Goal: Task Accomplishment & Management: Use online tool/utility

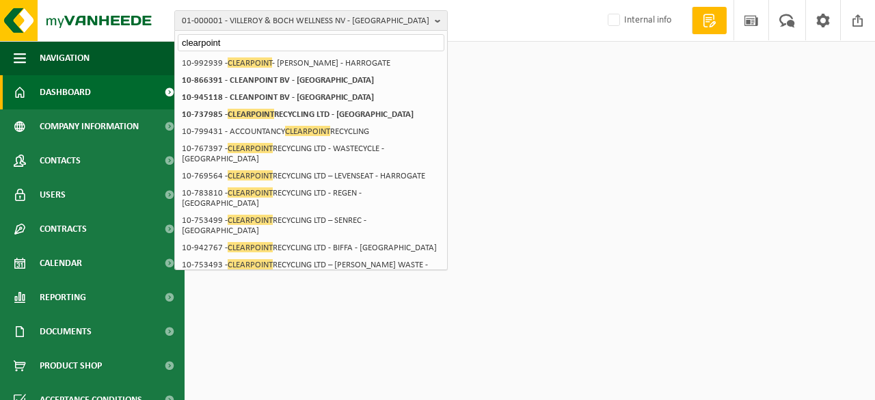
scroll to position [342, 0]
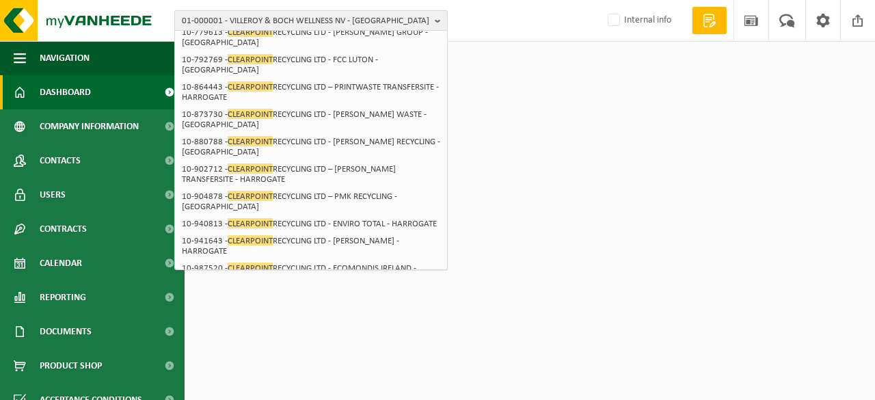
click at [412, 17] on span "01-000001 - VILLEROY & BOCH WELLNESS NV - ROESELARE" at bounding box center [306, 21] width 248 height 21
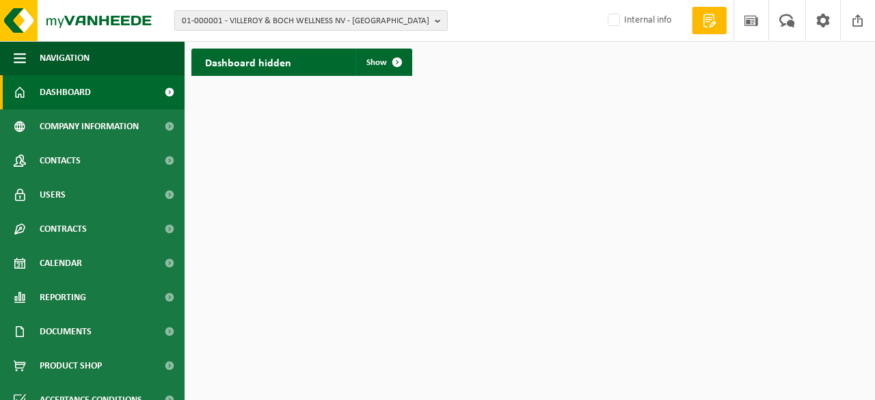
click at [403, 19] on span "01-000001 - VILLEROY & BOCH WELLNESS NV - ROESELARE" at bounding box center [306, 21] width 248 height 21
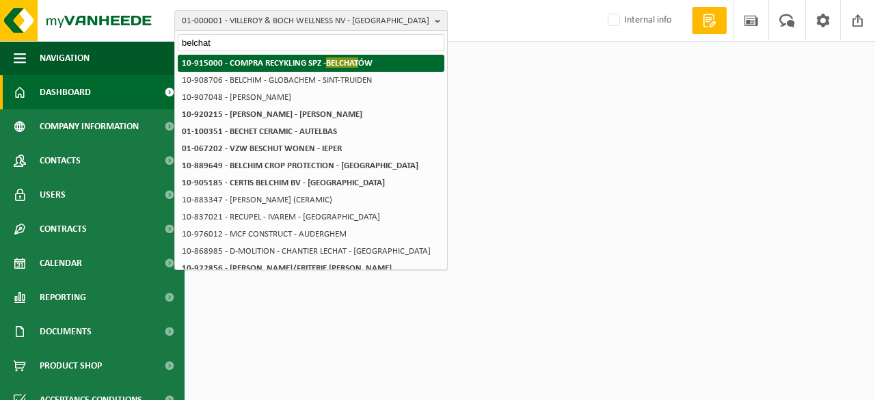
type input "belchat"
click at [293, 64] on strong "10-915000 - COMPRA RECYKLING SPZ - BELCHAT ÓW" at bounding box center [277, 62] width 191 height 10
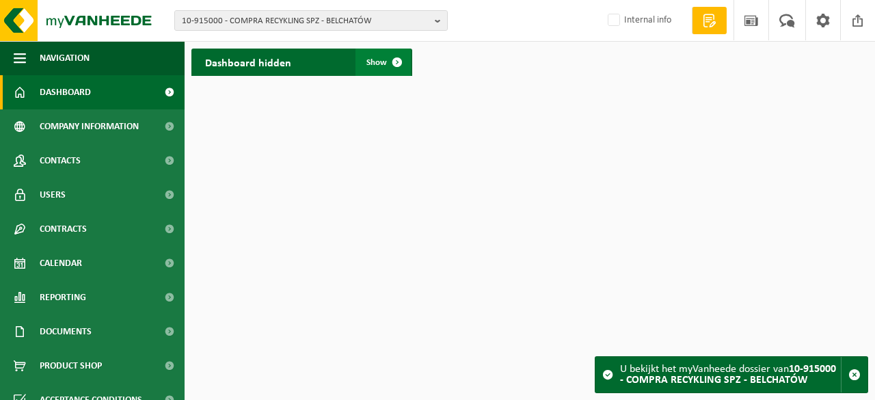
click at [386, 61] on span at bounding box center [397, 62] width 27 height 27
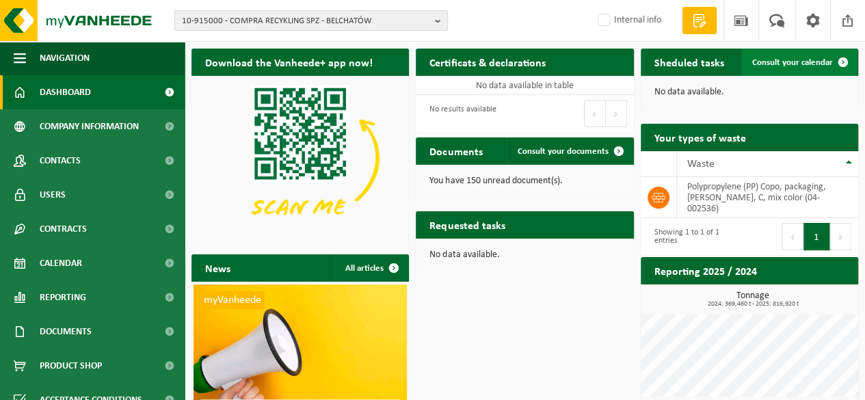
click at [813, 55] on link "Consult your calendar" at bounding box center [799, 62] width 116 height 27
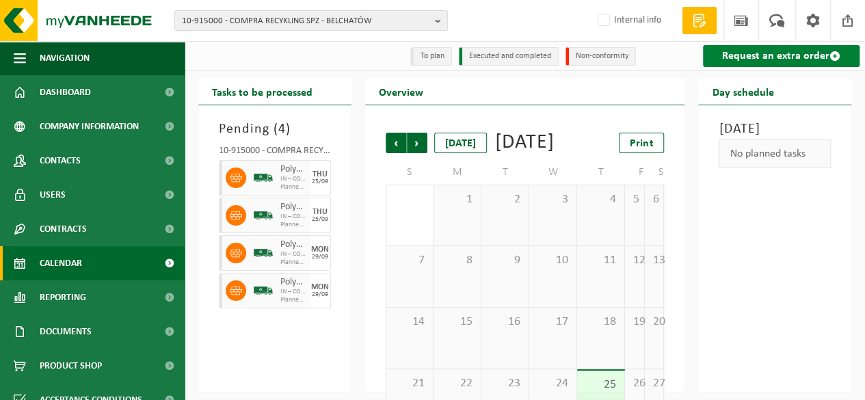
click at [767, 58] on link "Request an extra order" at bounding box center [781, 56] width 157 height 22
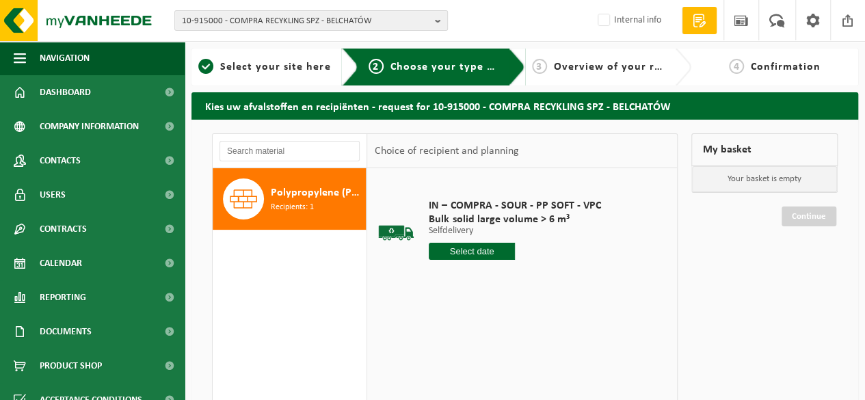
click at [292, 202] on span "Recipients: 1" at bounding box center [292, 207] width 43 height 13
click at [466, 250] on input "text" at bounding box center [472, 251] width 86 height 17
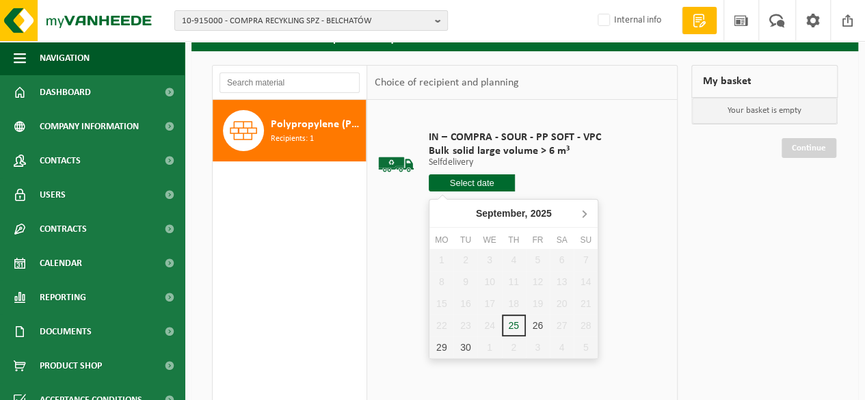
click at [583, 213] on icon at bounding box center [584, 213] width 22 height 22
click at [442, 326] on div "20" at bounding box center [441, 326] width 24 height 22
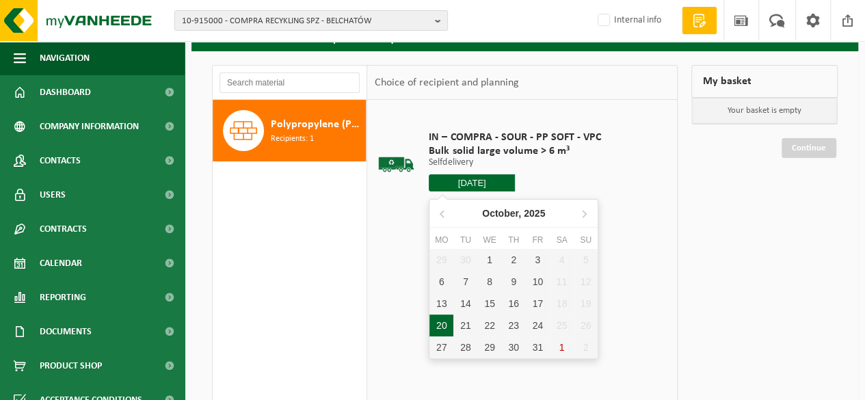
type input "From 2025-10-20"
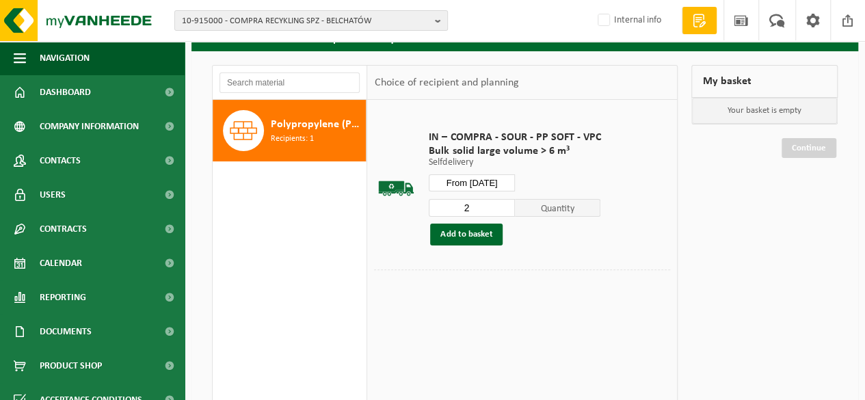
click at [504, 205] on input "2" at bounding box center [472, 208] width 86 height 18
click at [504, 205] on input "3" at bounding box center [472, 208] width 86 height 18
click at [504, 205] on input "4" at bounding box center [472, 208] width 86 height 18
click at [504, 210] on input "3" at bounding box center [472, 208] width 86 height 18
click at [504, 210] on input "2" at bounding box center [472, 208] width 86 height 18
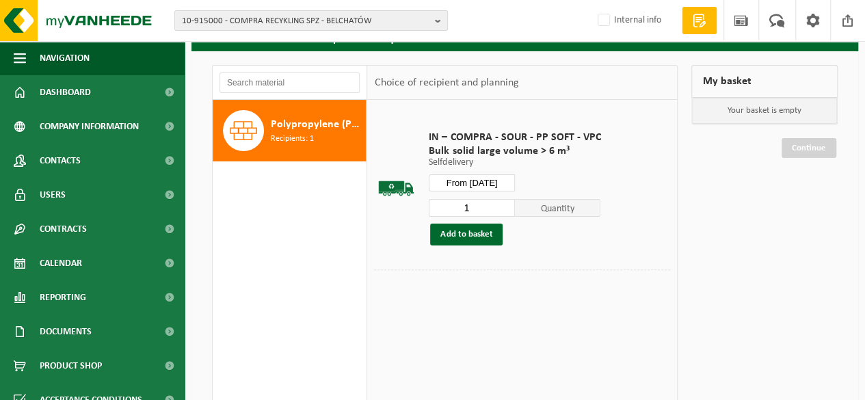
type input "1"
click at [504, 211] on input "1" at bounding box center [472, 208] width 86 height 18
click at [475, 240] on button "Add to basket" at bounding box center [466, 235] width 72 height 22
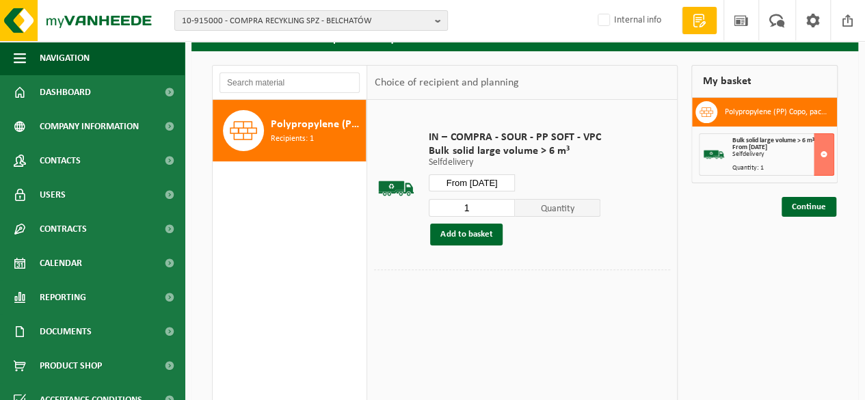
click at [495, 181] on input "From 2025-10-20" at bounding box center [472, 182] width 86 height 17
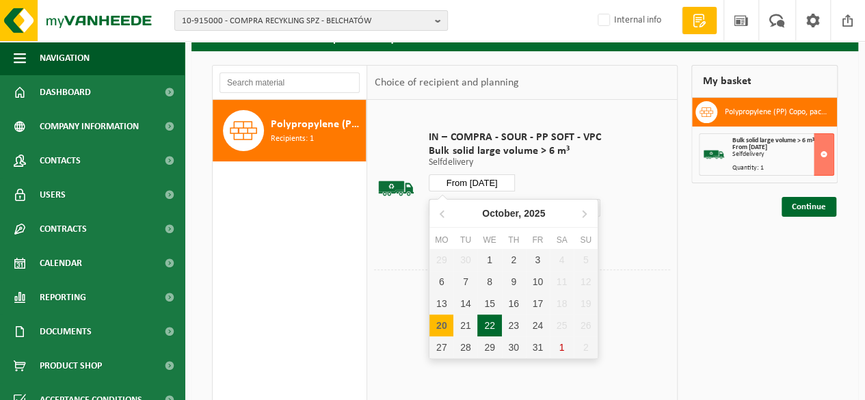
click at [490, 322] on div "22" at bounding box center [489, 326] width 24 height 22
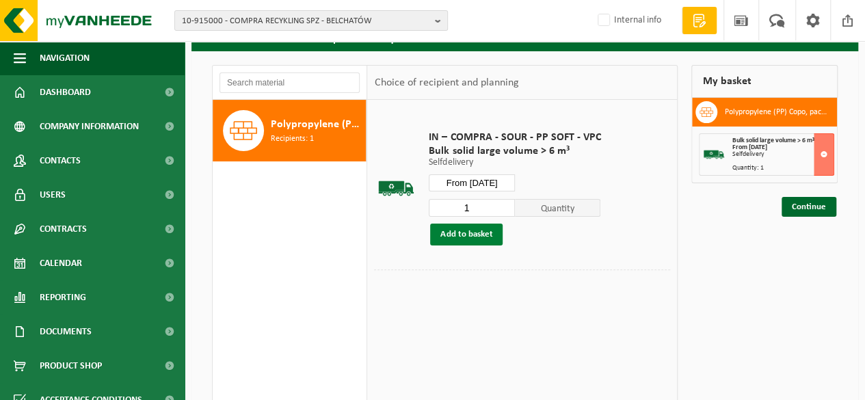
click at [479, 232] on button "Add to basket" at bounding box center [466, 235] width 72 height 22
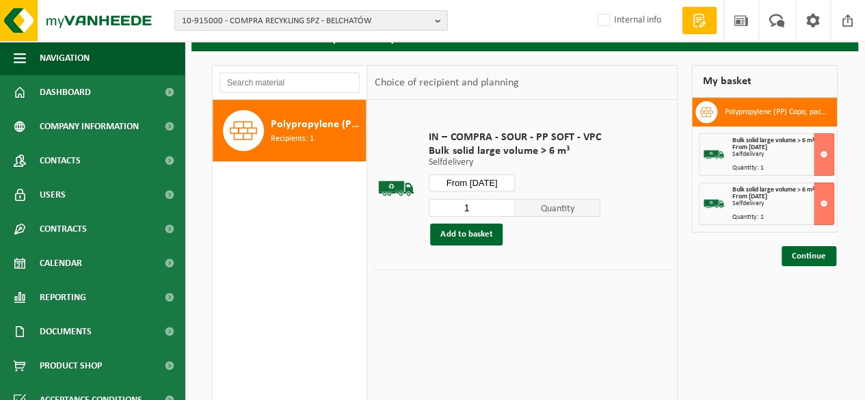
click at [500, 180] on input "From 2025-10-22" at bounding box center [472, 182] width 86 height 17
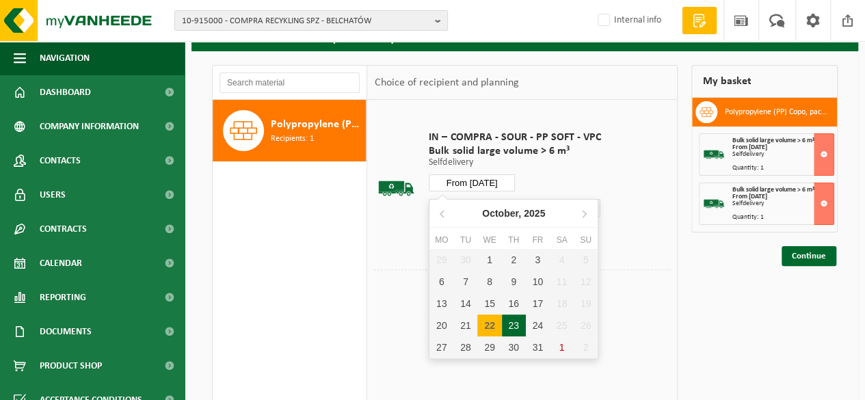
click at [517, 326] on div "23" at bounding box center [514, 326] width 24 height 22
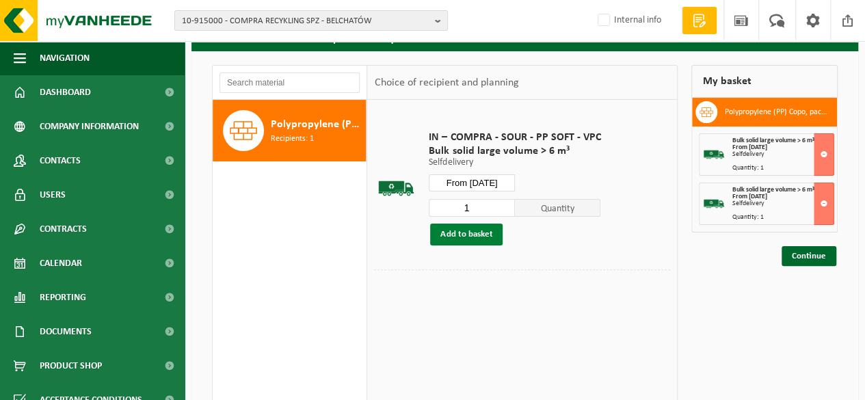
click at [469, 241] on button "Add to basket" at bounding box center [466, 235] width 72 height 22
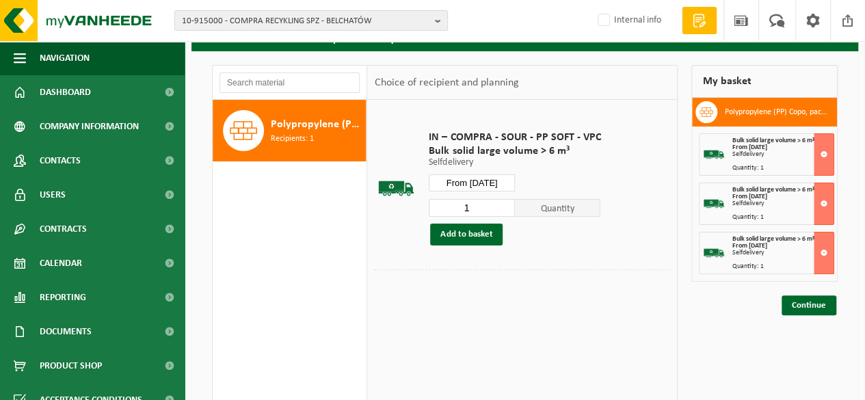
click at [484, 208] on input "1" at bounding box center [472, 208] width 86 height 18
click at [502, 181] on input "From 2025-10-23" at bounding box center [472, 182] width 86 height 17
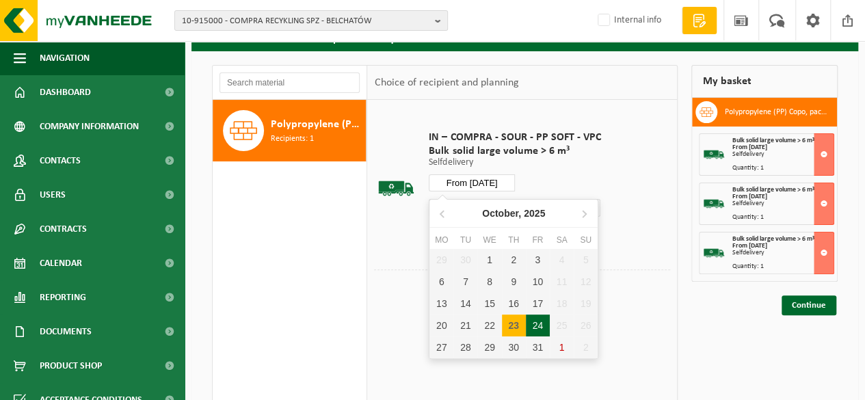
click at [535, 323] on div "24" at bounding box center [538, 326] width 24 height 22
type input "From 2025-10-24"
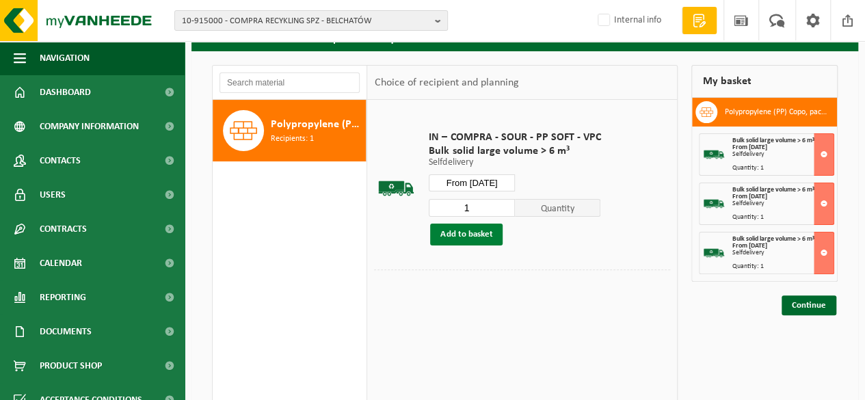
click at [470, 235] on button "Add to basket" at bounding box center [466, 235] width 72 height 22
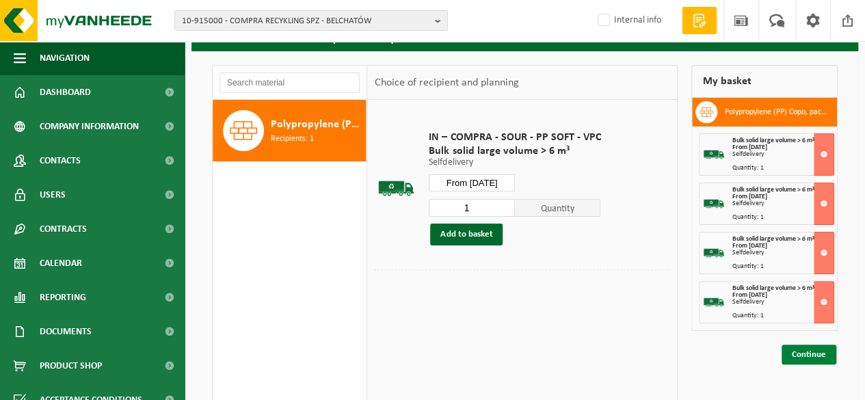
click at [814, 351] on link "Continue" at bounding box center [809, 355] width 55 height 20
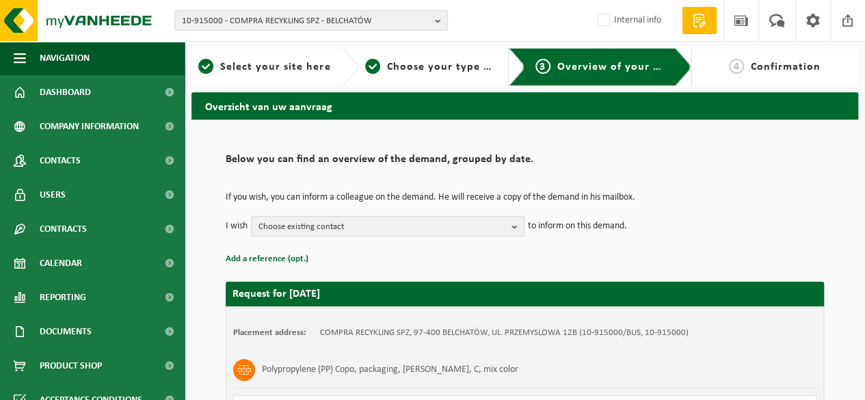
click at [520, 221] on b "button" at bounding box center [518, 226] width 12 height 19
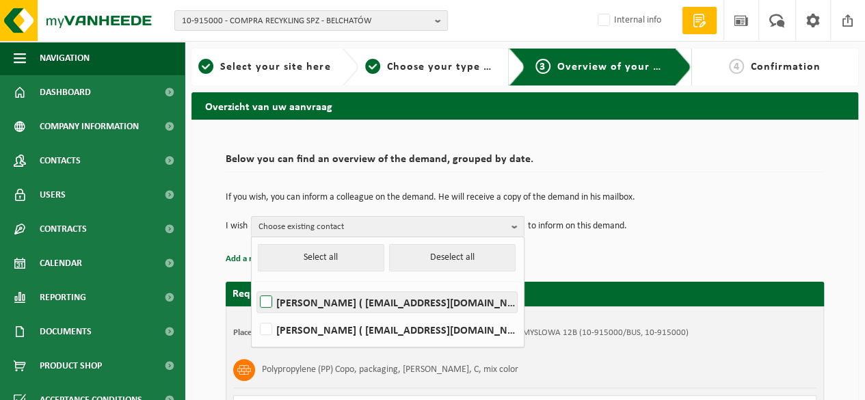
click at [264, 296] on label "MAGDALENA SZURMANSKA ( logistyka@compra.pl )" at bounding box center [387, 302] width 260 height 21
click at [255, 285] on input "MAGDALENA SZURMANSKA ( logistyka@compra.pl )" at bounding box center [254, 284] width 1 height 1
checkbox input "true"
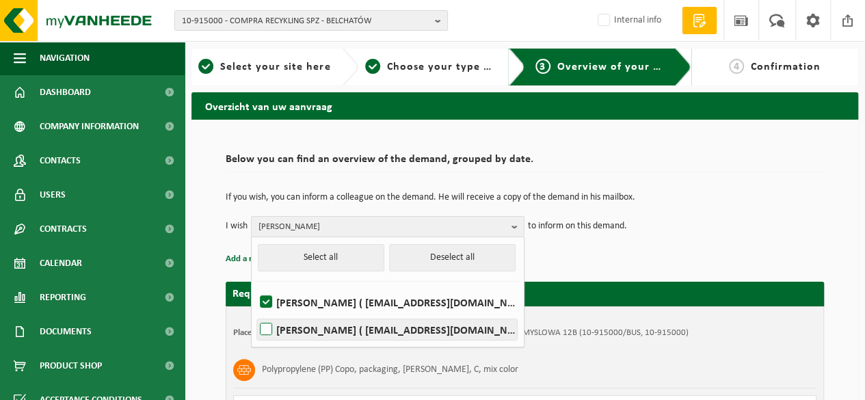
click at [263, 327] on label "Anna Tomczyk ( biuro@compra.pl )" at bounding box center [387, 329] width 260 height 21
click at [255, 313] on input "Anna Tomczyk ( biuro@compra.pl )" at bounding box center [254, 312] width 1 height 1
checkbox input "true"
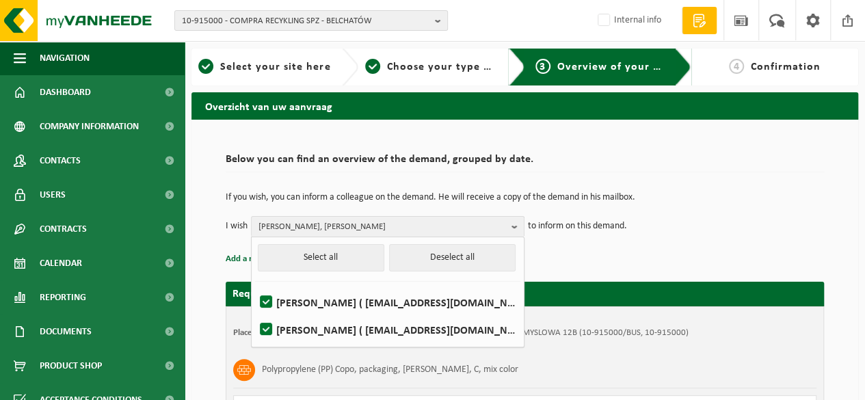
click at [654, 256] on p "Add a reference (opt.)" at bounding box center [525, 259] width 598 height 18
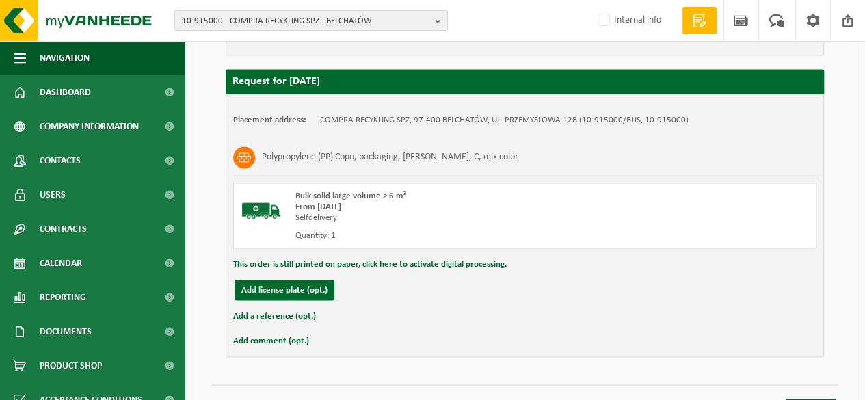
scroll to position [1138, 0]
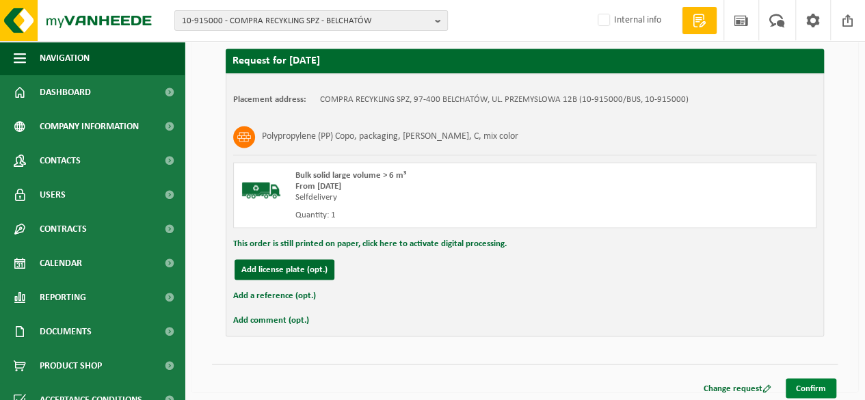
click at [817, 380] on link "Confirm" at bounding box center [811, 388] width 51 height 20
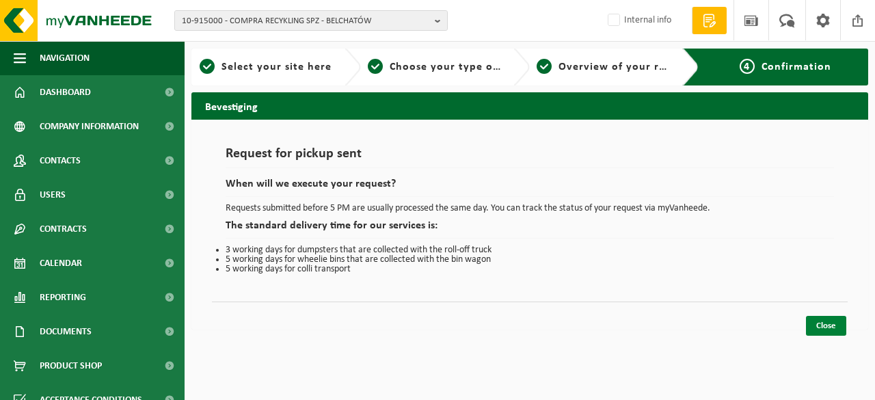
click at [821, 323] on link "Close" at bounding box center [826, 326] width 40 height 20
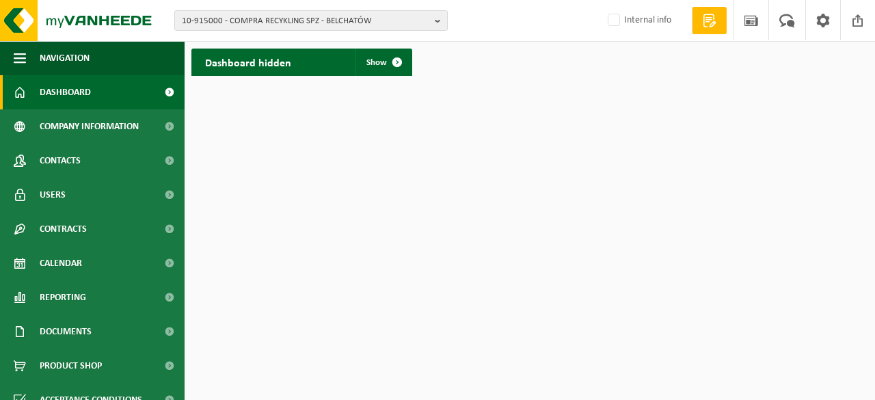
scroll to position [85, 0]
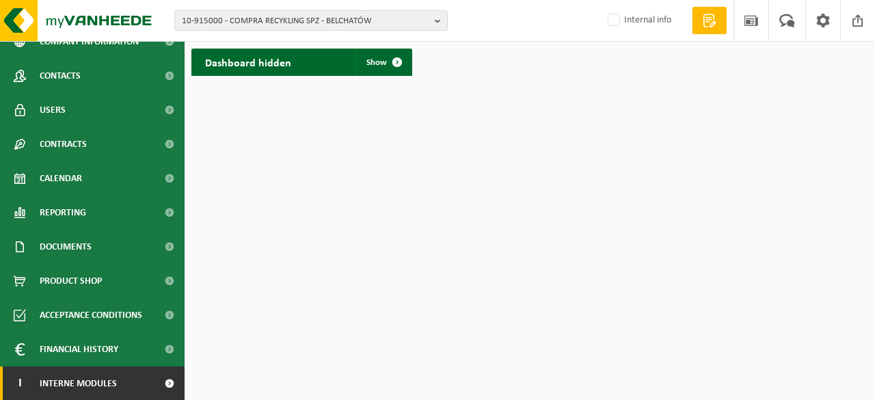
click at [161, 378] on span at bounding box center [169, 384] width 31 height 34
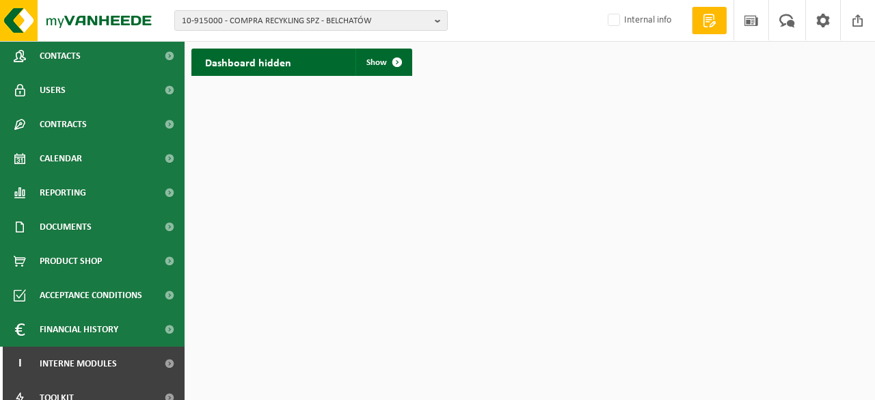
scroll to position [187, 0]
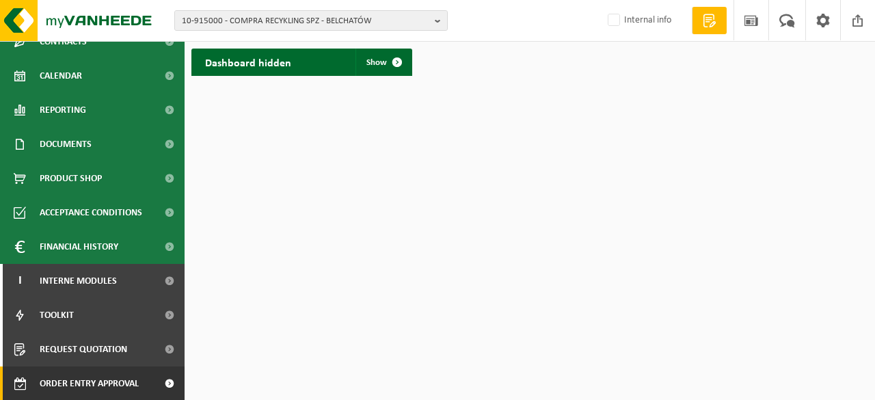
click at [109, 380] on span "Order entry approval" at bounding box center [89, 384] width 99 height 34
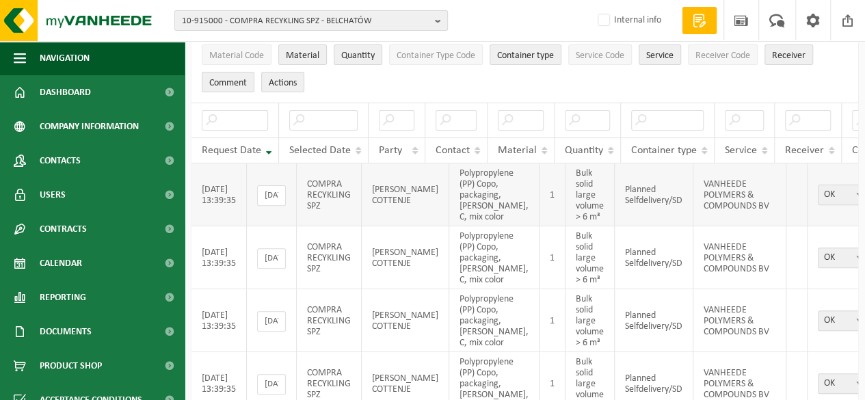
scroll to position [205, 0]
